Goal: Task Accomplishment & Management: Complete application form

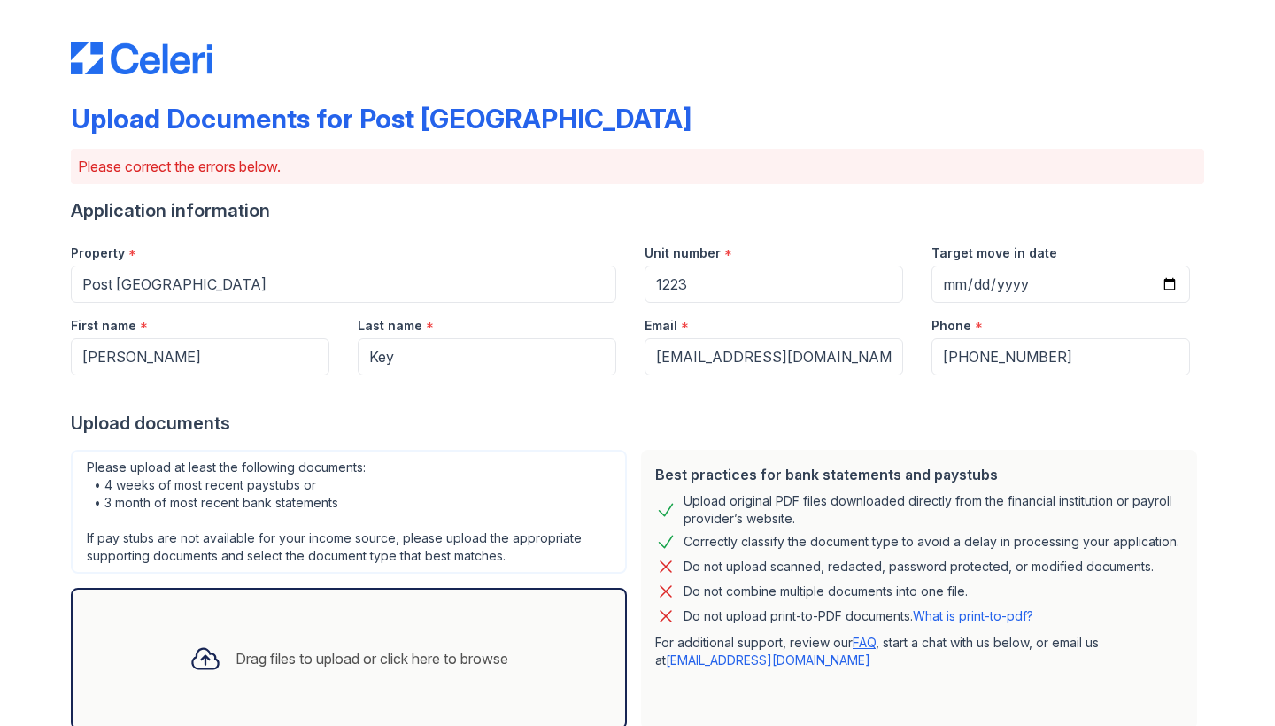
scroll to position [558, 0]
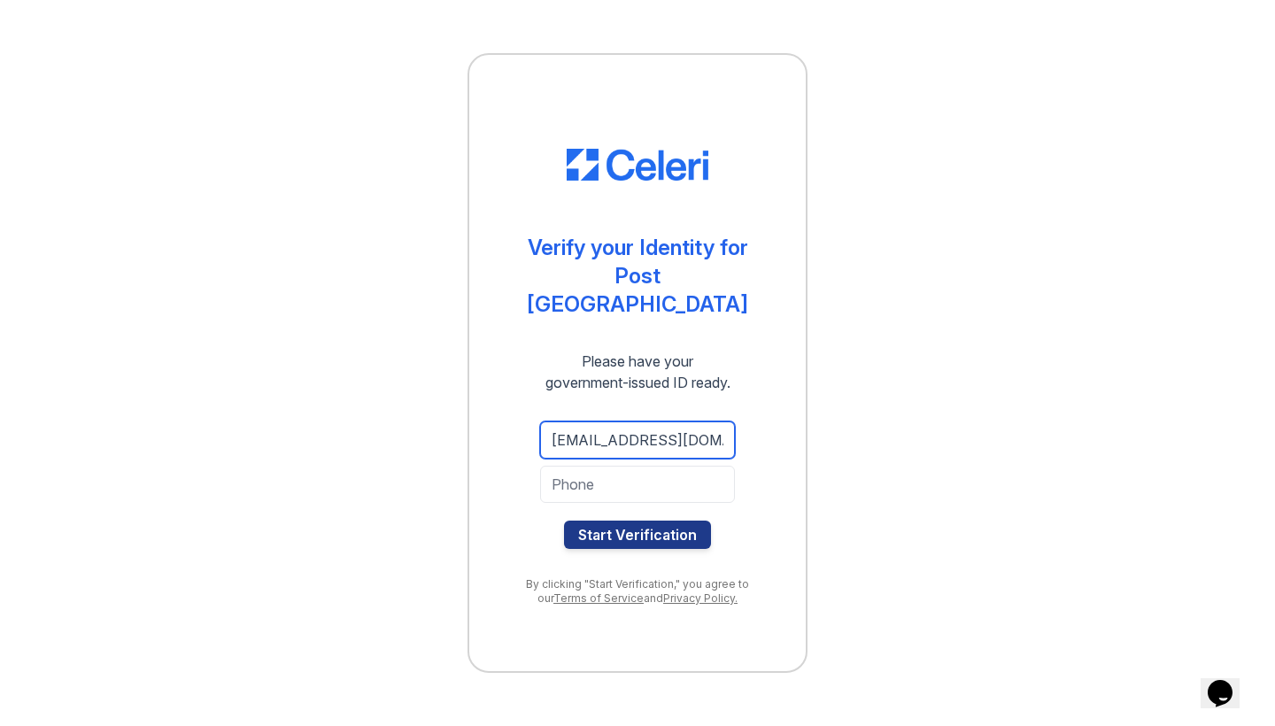
type input "[EMAIL_ADDRESS][DOMAIN_NAME]"
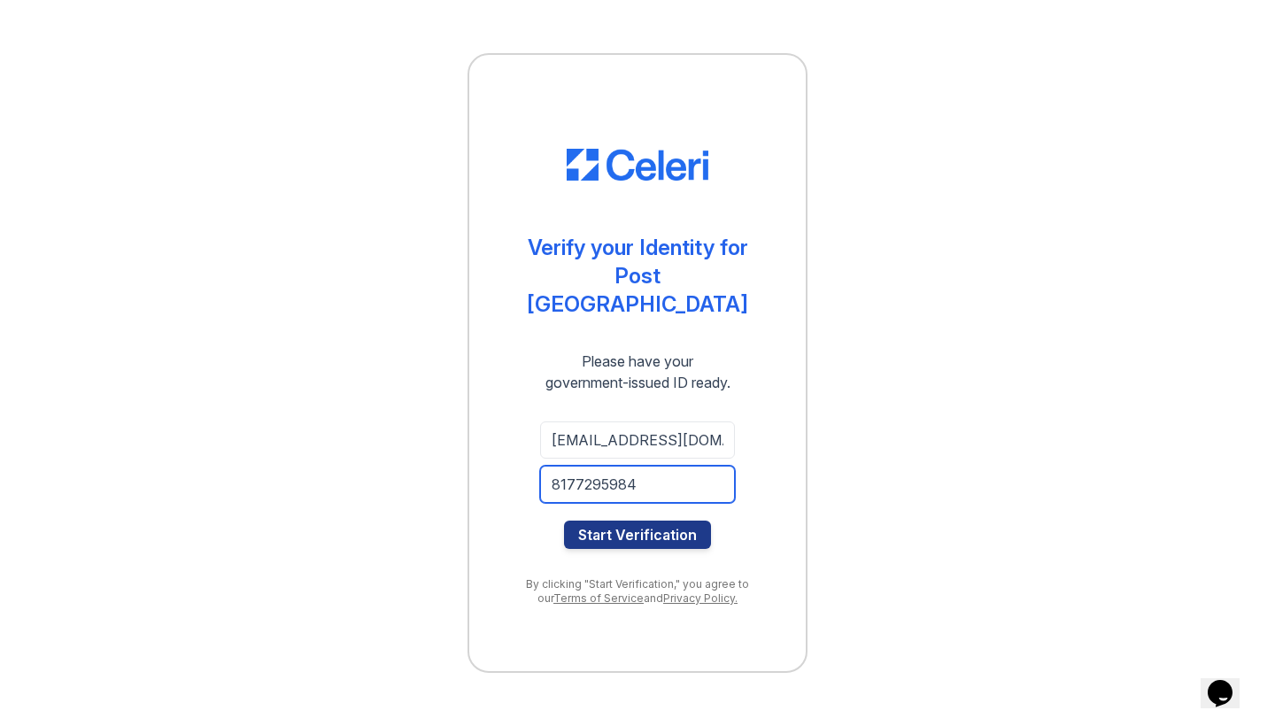
type input "8177295984"
click at [638, 521] on button "Start Verification" at bounding box center [637, 535] width 147 height 28
